Goal: Navigation & Orientation: Find specific page/section

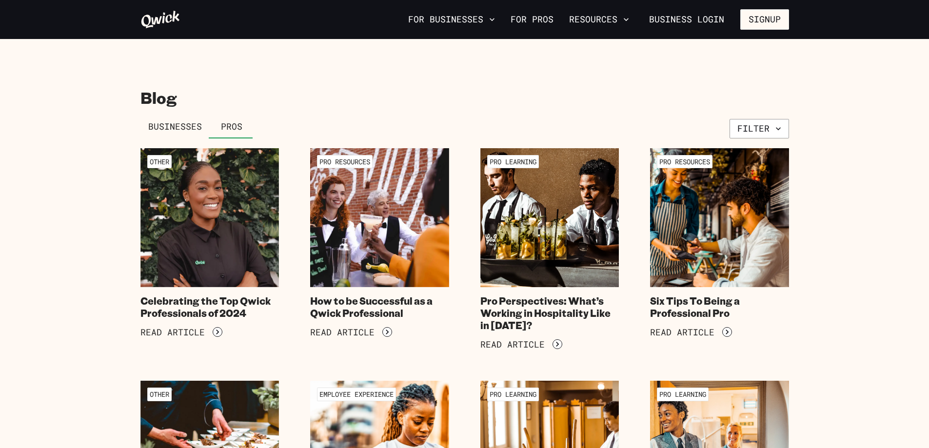
drag, startPoint x: 87, startPoint y: 228, endPoint x: 145, endPoint y: 60, distance: 177.7
click at [612, 19] on button "Resources" at bounding box center [599, 19] width 68 height 17
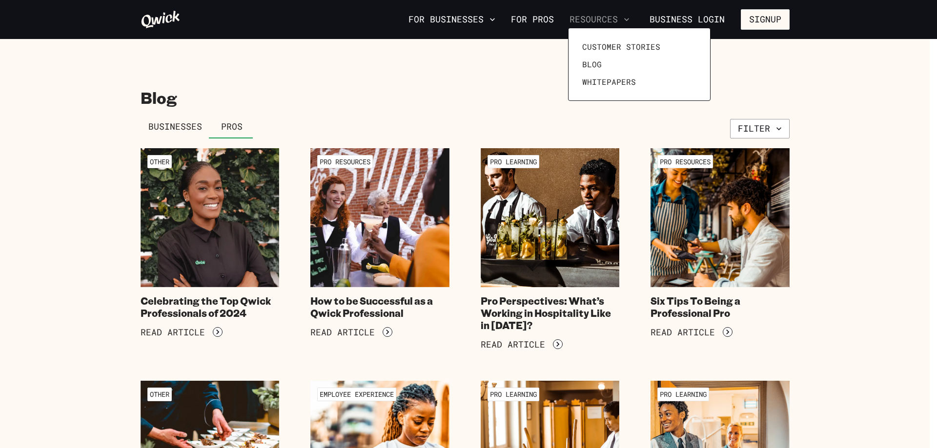
click at [612, 19] on div at bounding box center [468, 224] width 937 height 448
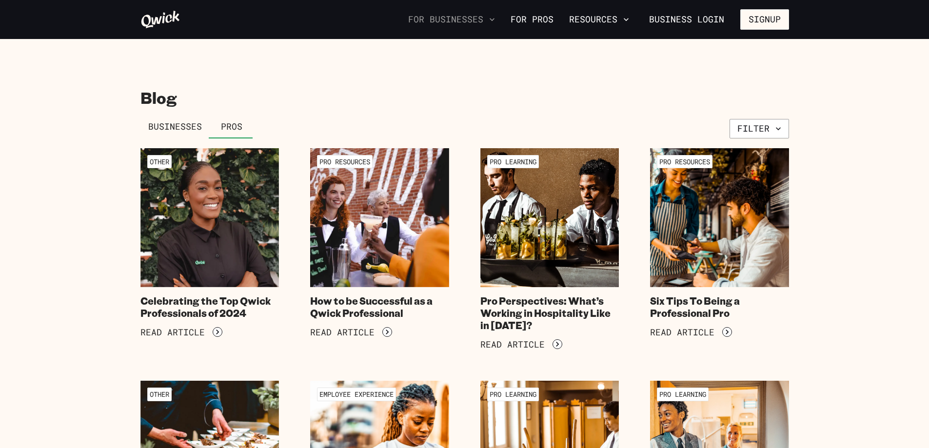
click at [490, 18] on icon "button" at bounding box center [492, 20] width 10 height 10
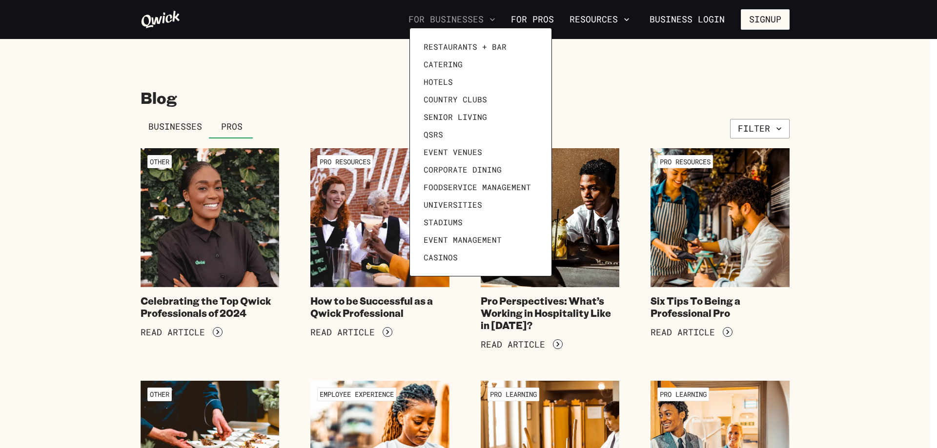
click at [490, 18] on div at bounding box center [468, 224] width 937 height 448
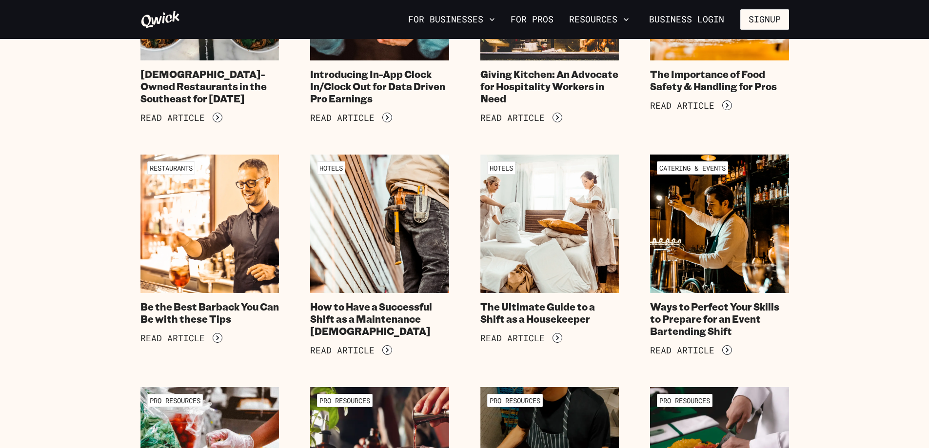
scroll to position [976, 0]
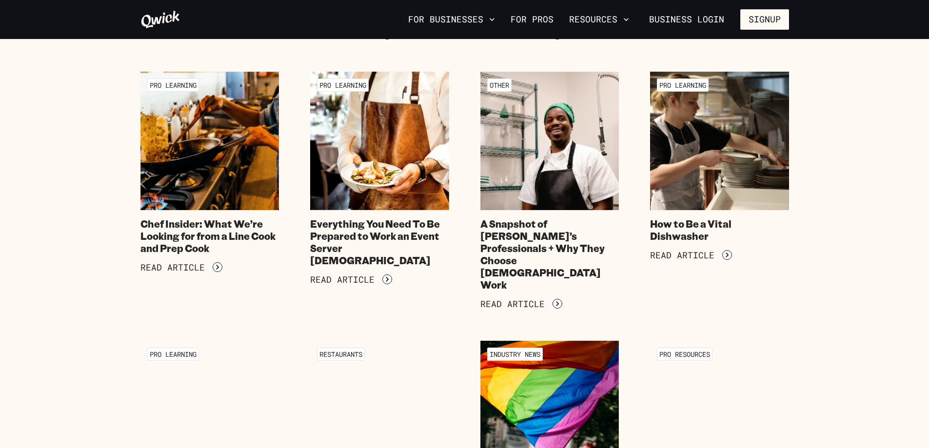
scroll to position [1658, 0]
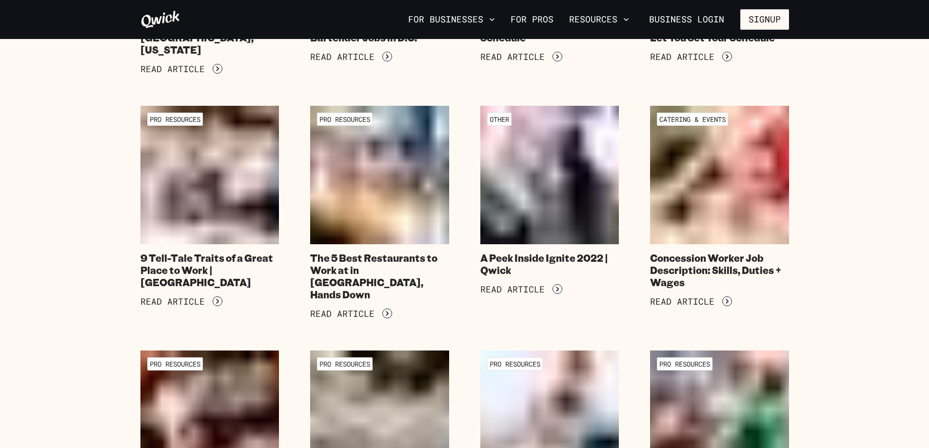
drag, startPoint x: 854, startPoint y: 324, endPoint x: 838, endPoint y: 435, distance: 111.5
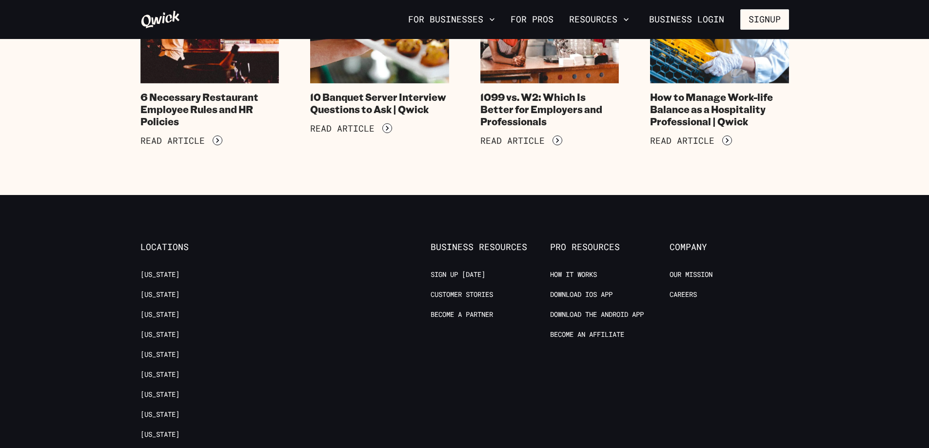
scroll to position [5635, 0]
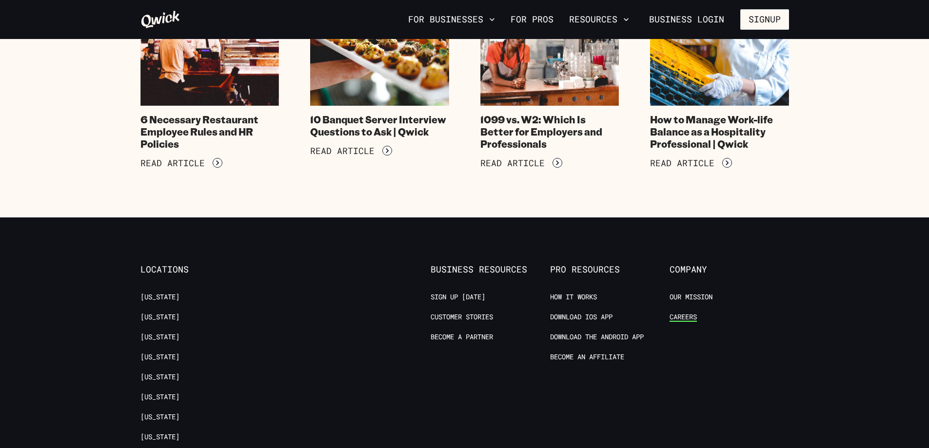
click at [681, 313] on link "Careers" at bounding box center [683, 317] width 27 height 9
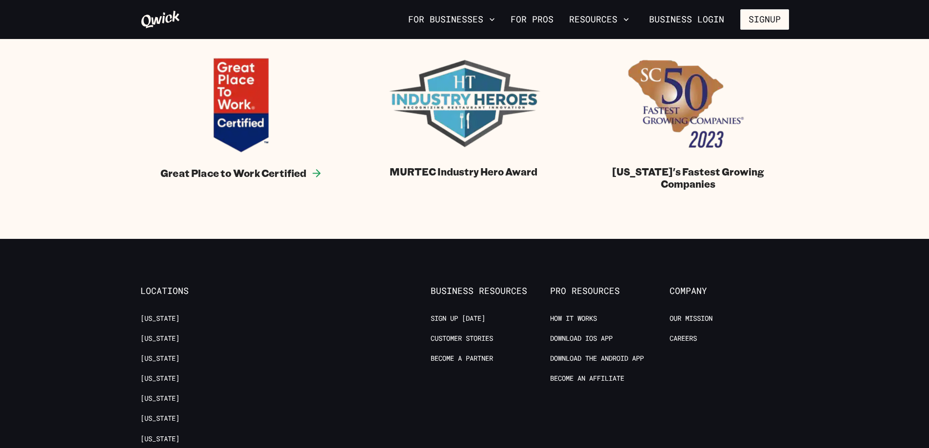
scroll to position [1024, 0]
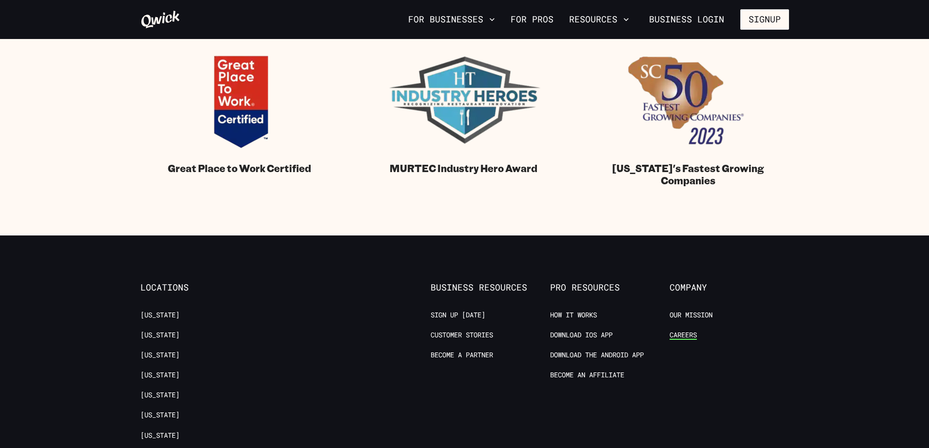
click at [680, 335] on link "Careers" at bounding box center [683, 335] width 27 height 9
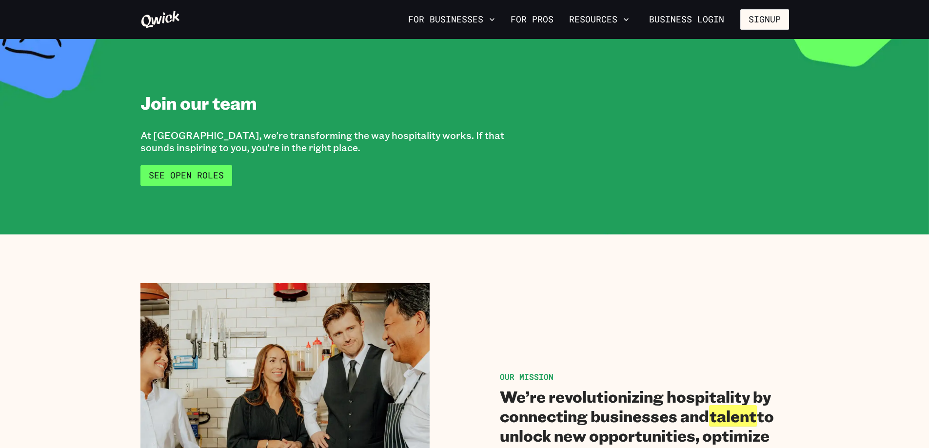
click at [182, 170] on link "See Open Roles" at bounding box center [186, 175] width 92 height 20
click at [188, 169] on link "See Open Roles" at bounding box center [186, 175] width 92 height 20
click at [480, 22] on button "For Businesses" at bounding box center [451, 19] width 95 height 17
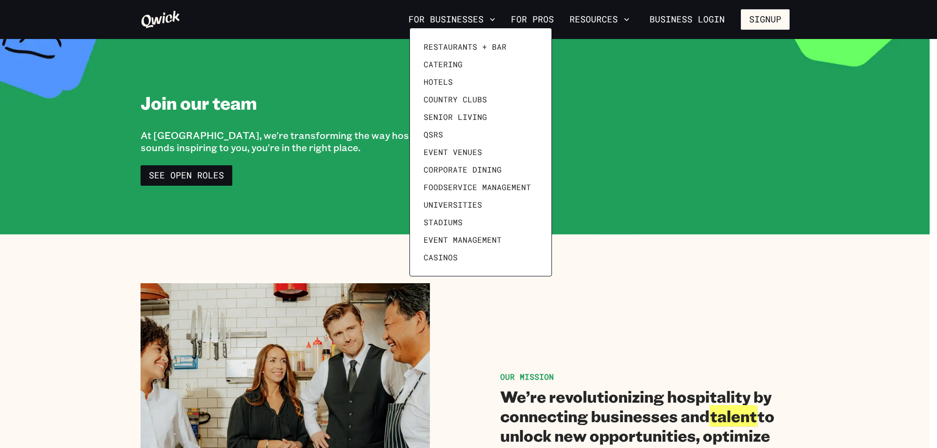
click at [627, 258] on div at bounding box center [468, 224] width 937 height 448
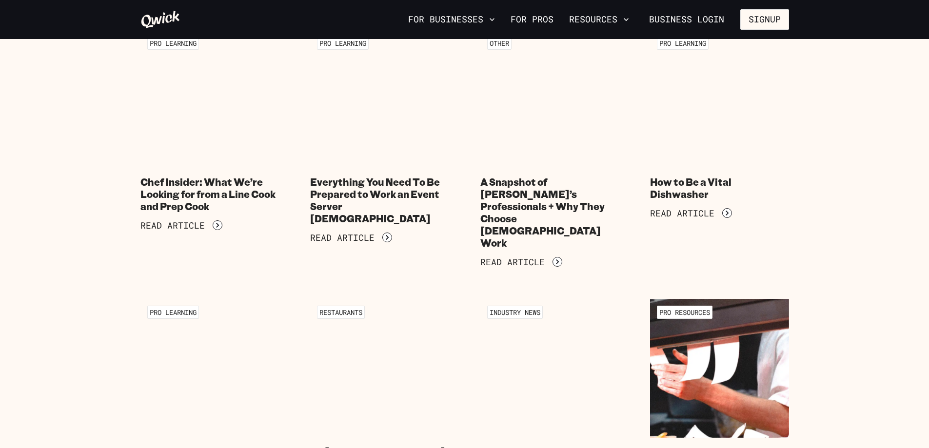
scroll to position [1610, 0]
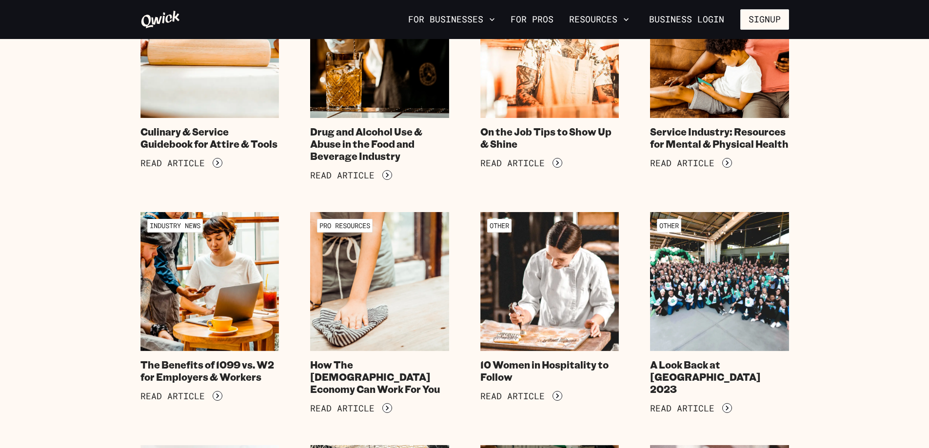
drag, startPoint x: 855, startPoint y: 294, endPoint x: 852, endPoint y: 316, distance: 21.7
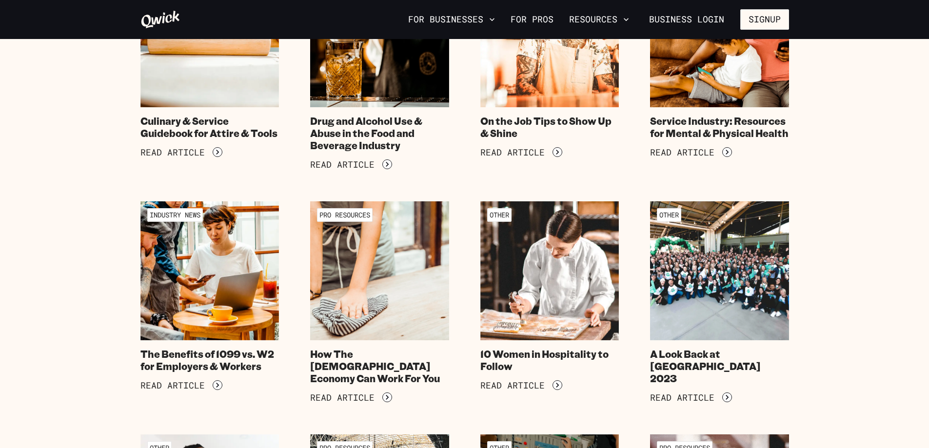
scroll to position [2959, 0]
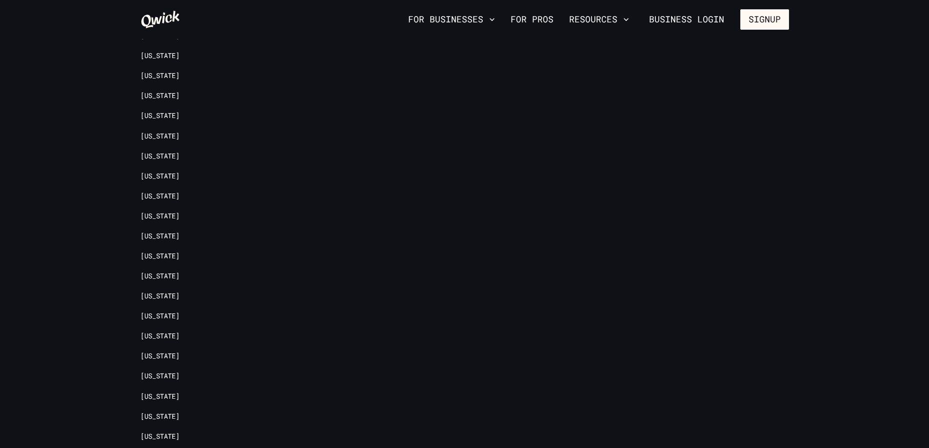
drag, startPoint x: 875, startPoint y: 152, endPoint x: 832, endPoint y: 463, distance: 314.2
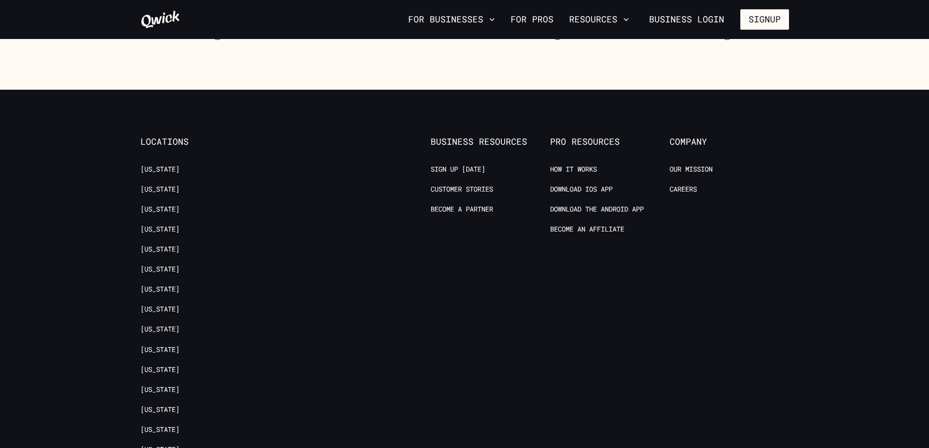
scroll to position [5635, 0]
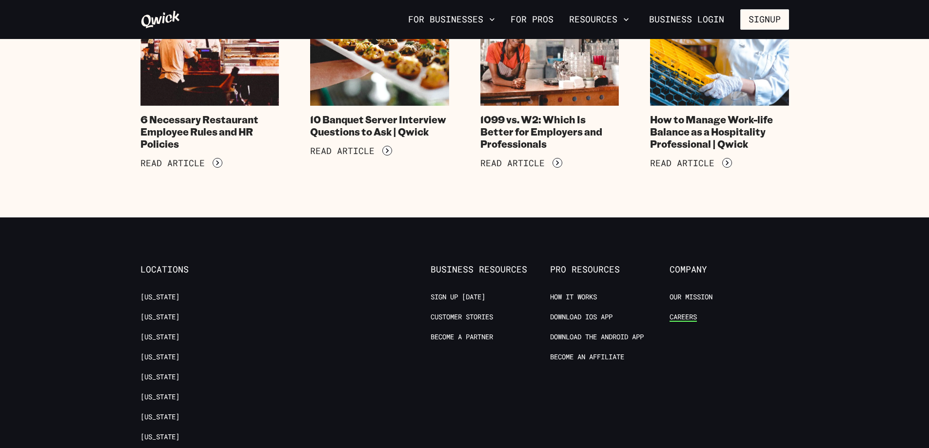
click at [677, 313] on link "Careers" at bounding box center [683, 317] width 27 height 9
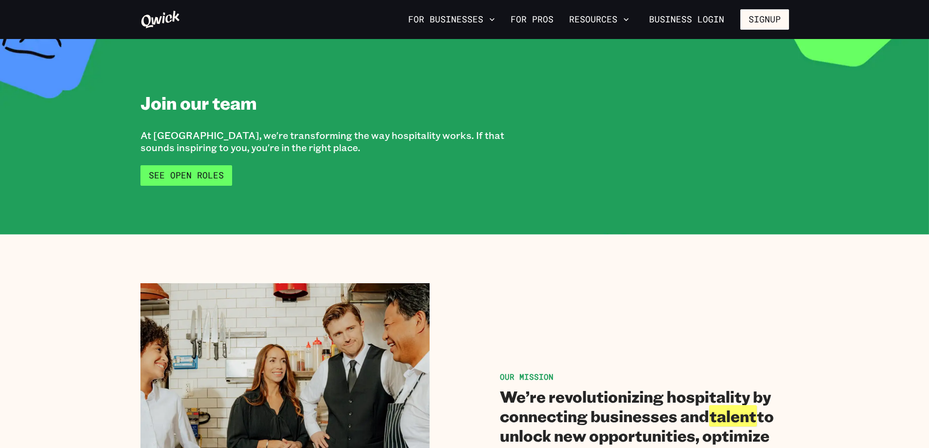
click at [192, 168] on link "See Open Roles" at bounding box center [186, 175] width 92 height 20
